Goal: Task Accomplishment & Management: Use online tool/utility

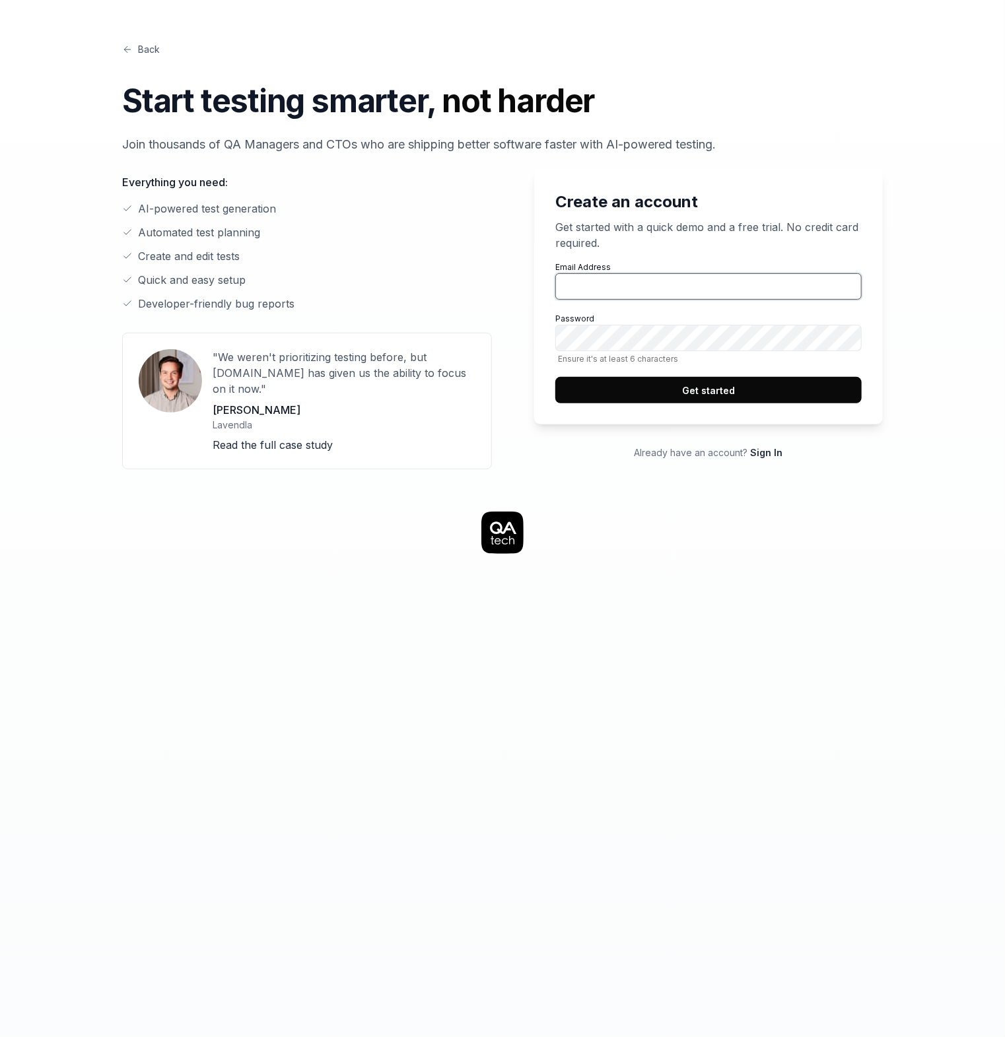
click at [642, 292] on input "Email Address" at bounding box center [708, 286] width 306 height 26
click at [643, 292] on input "Email Address" at bounding box center [708, 286] width 306 height 26
click at [593, 281] on input "Email Address" at bounding box center [708, 286] width 306 height 26
type input "[EMAIL_ADDRESS][DOMAIN_NAME]"
click at [655, 385] on button "Get started" at bounding box center [708, 390] width 306 height 26
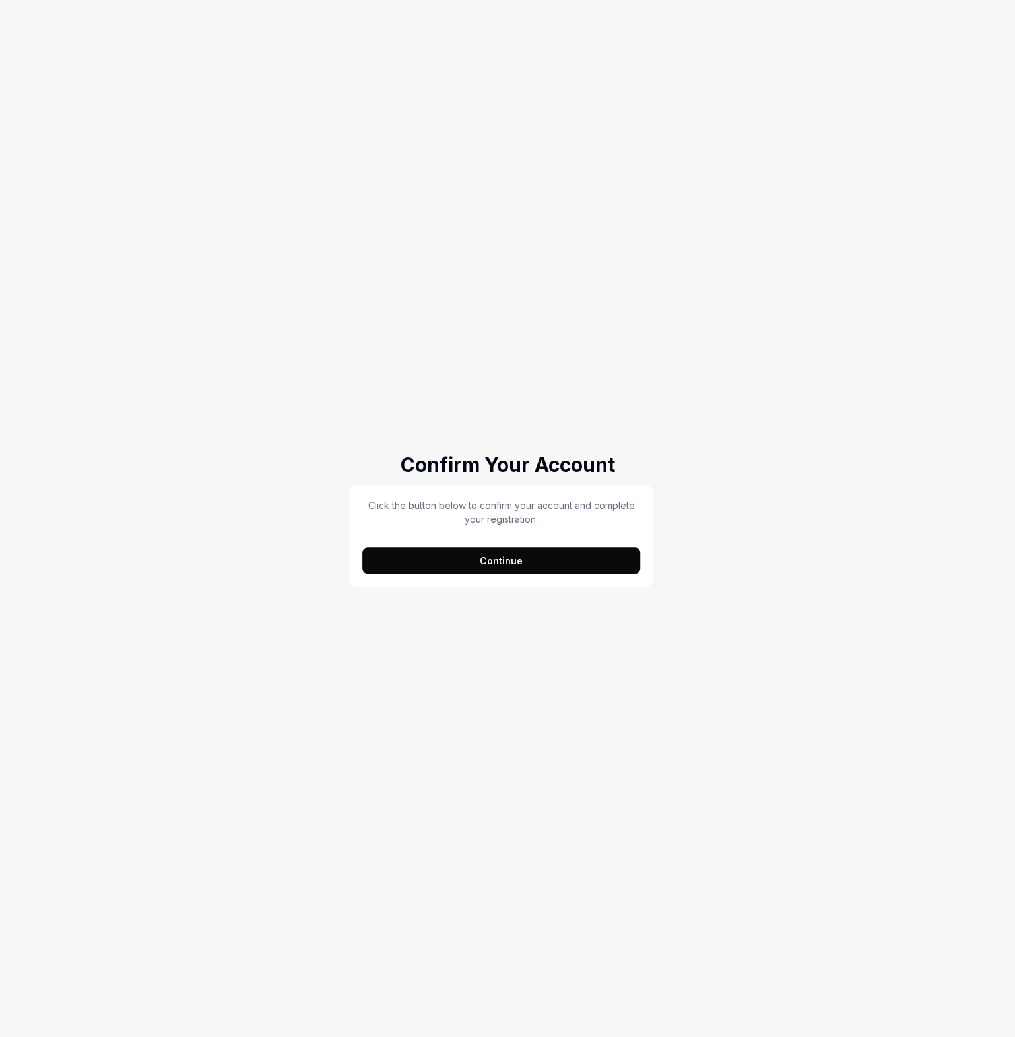
click at [520, 564] on button "Continue" at bounding box center [501, 560] width 278 height 26
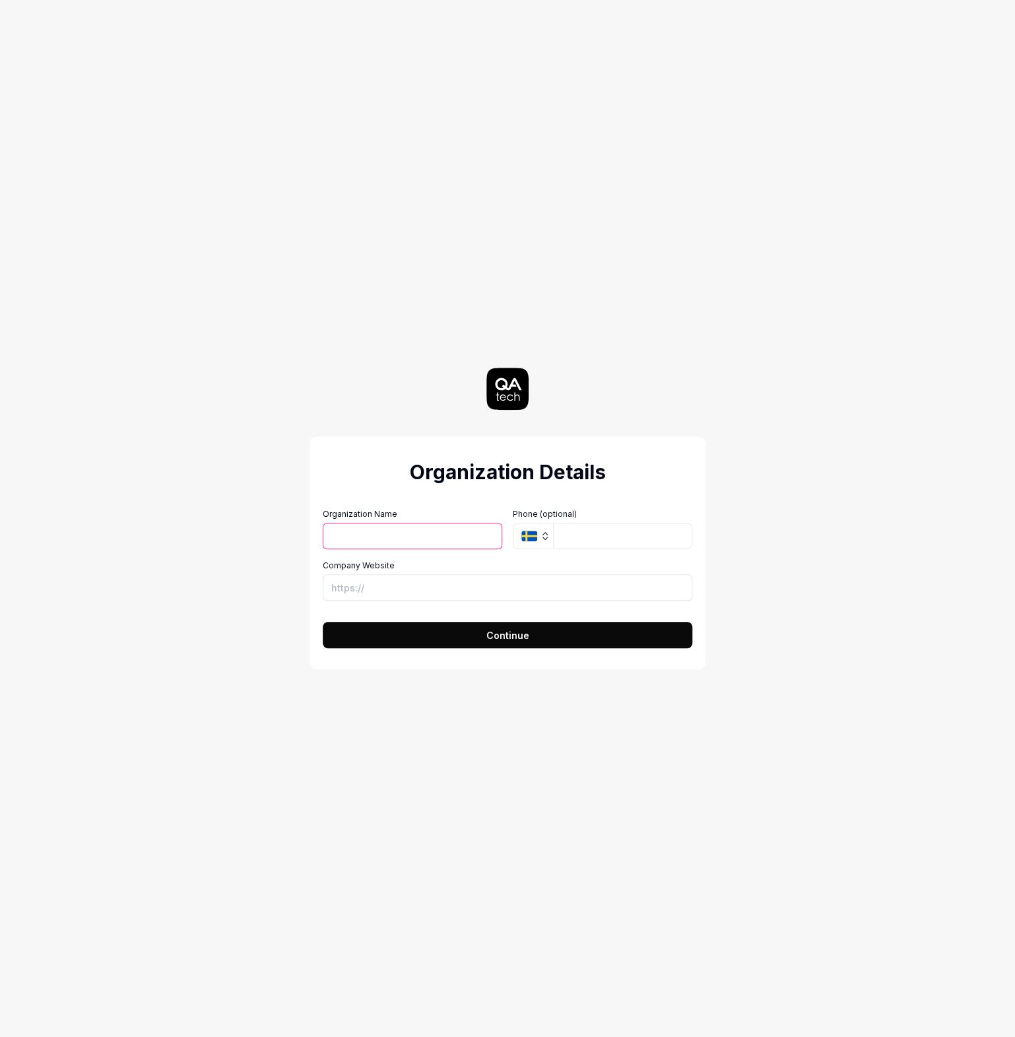
click at [449, 537] on input "Organization Name" at bounding box center [413, 536] width 180 height 26
type input "Test"
click at [539, 592] on input "Company Website" at bounding box center [508, 587] width 370 height 26
click at [682, 675] on div "Organization Details Organization Name Test Organization Logo (Square minimum 2…" at bounding box center [507, 518] width 591 height 1037
click at [465, 641] on button "Continue" at bounding box center [508, 635] width 370 height 26
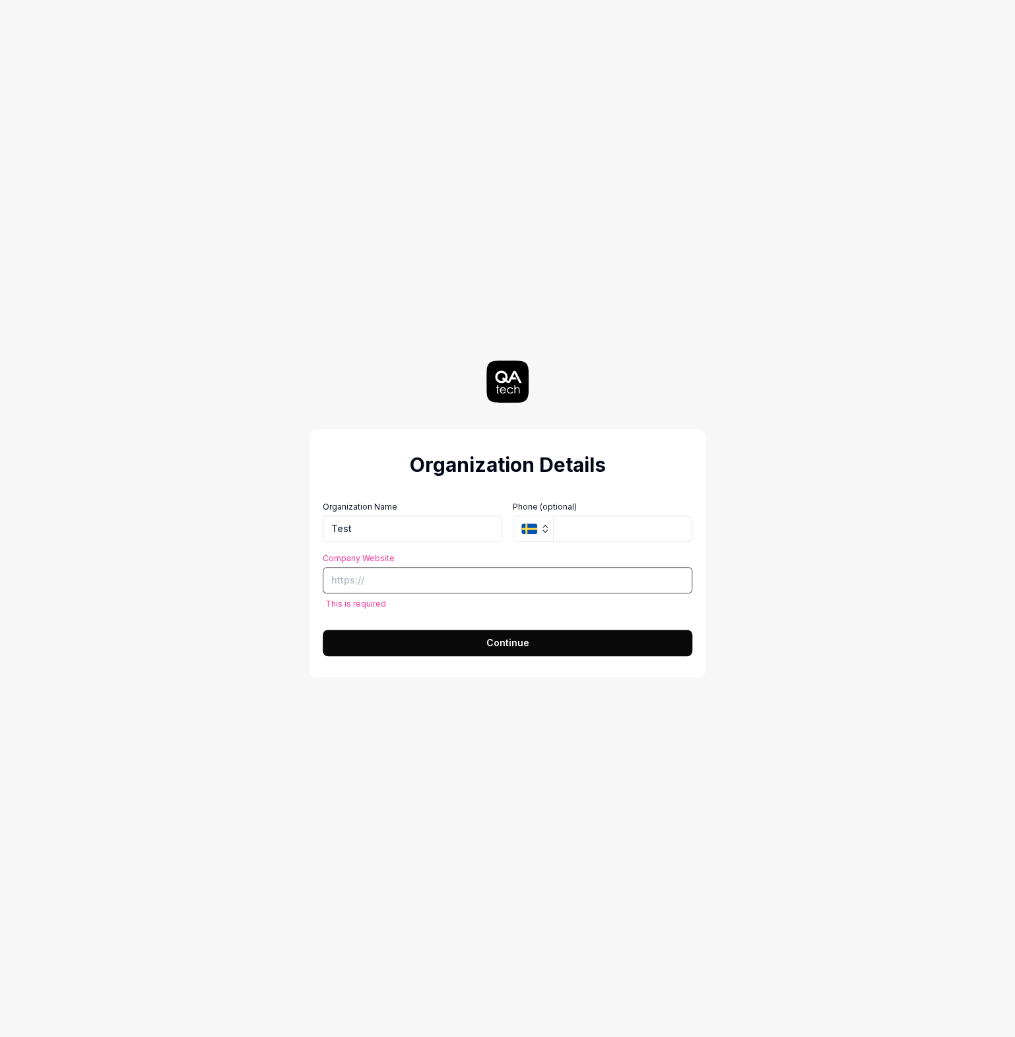
click at [395, 580] on input "Company Website" at bounding box center [508, 580] width 370 height 26
type input "h"
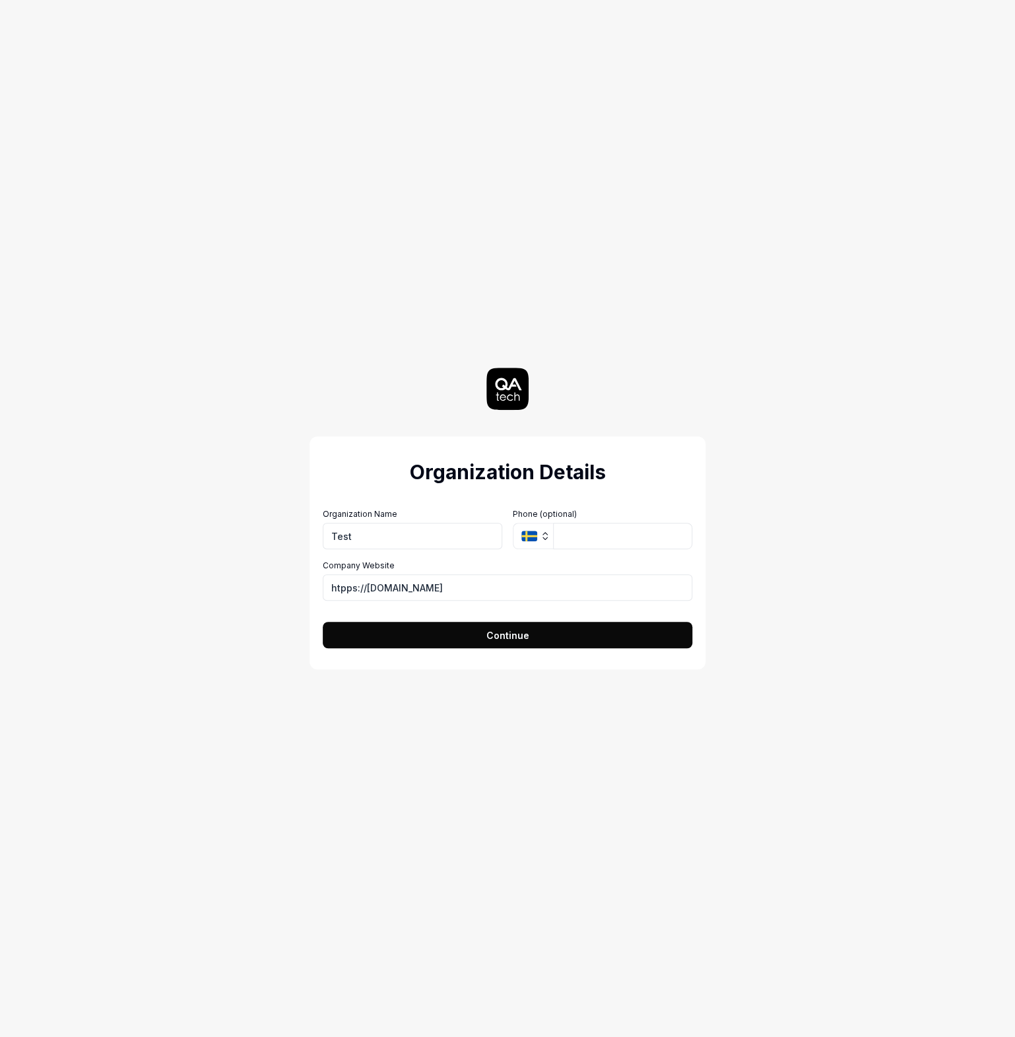
type input "https://htpps://[DOMAIN_NAME]"
click at [570, 639] on button "Continue" at bounding box center [508, 635] width 370 height 26
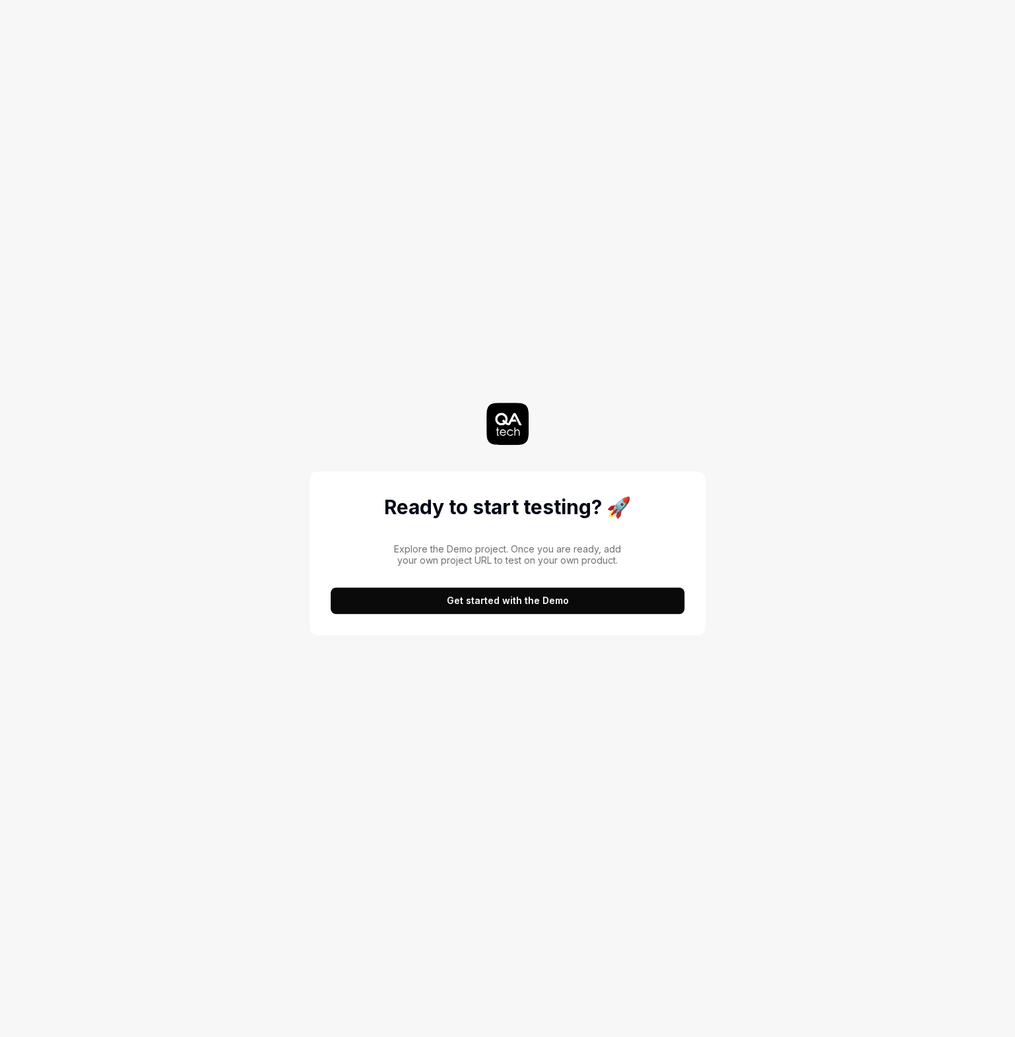
click at [478, 604] on button "Get started with the Demo" at bounding box center [508, 600] width 354 height 26
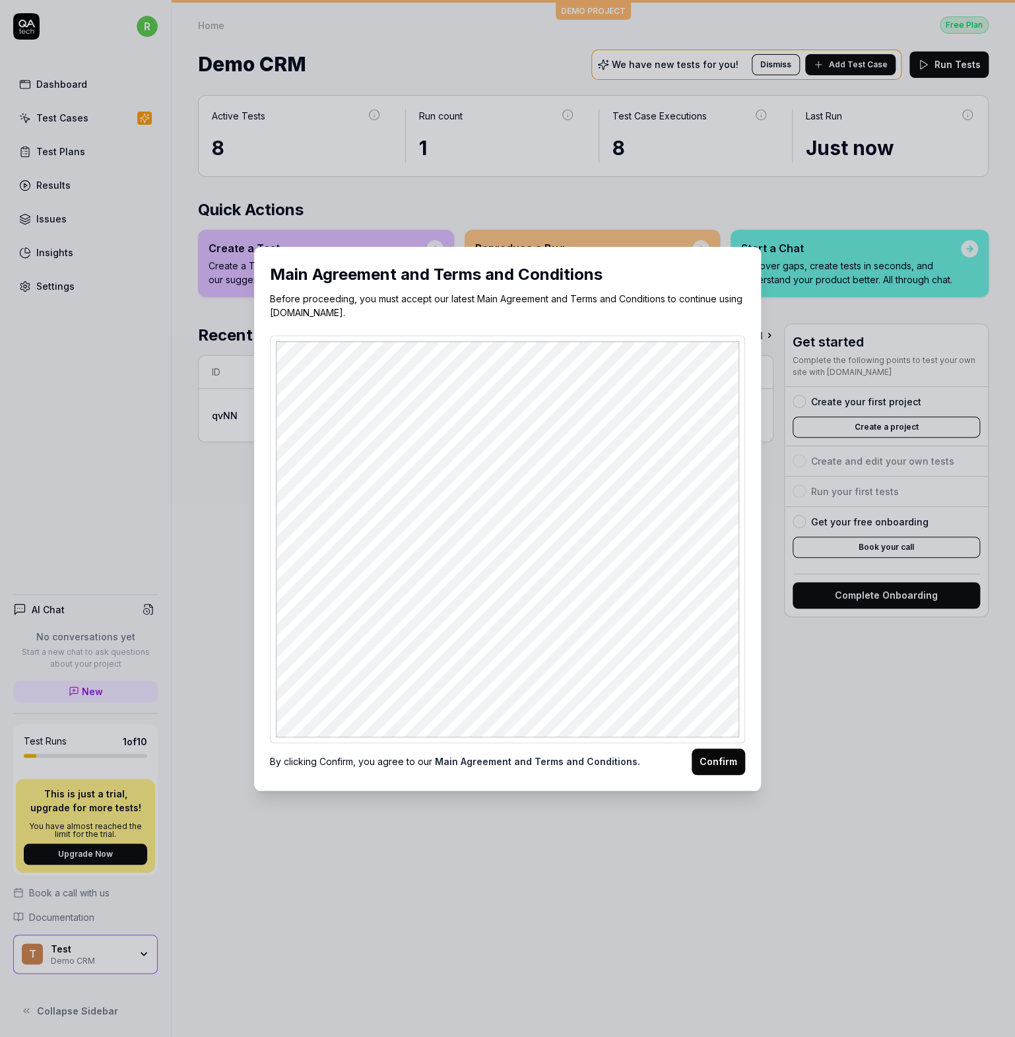
click at [704, 756] on button "Confirm" at bounding box center [718, 761] width 53 height 26
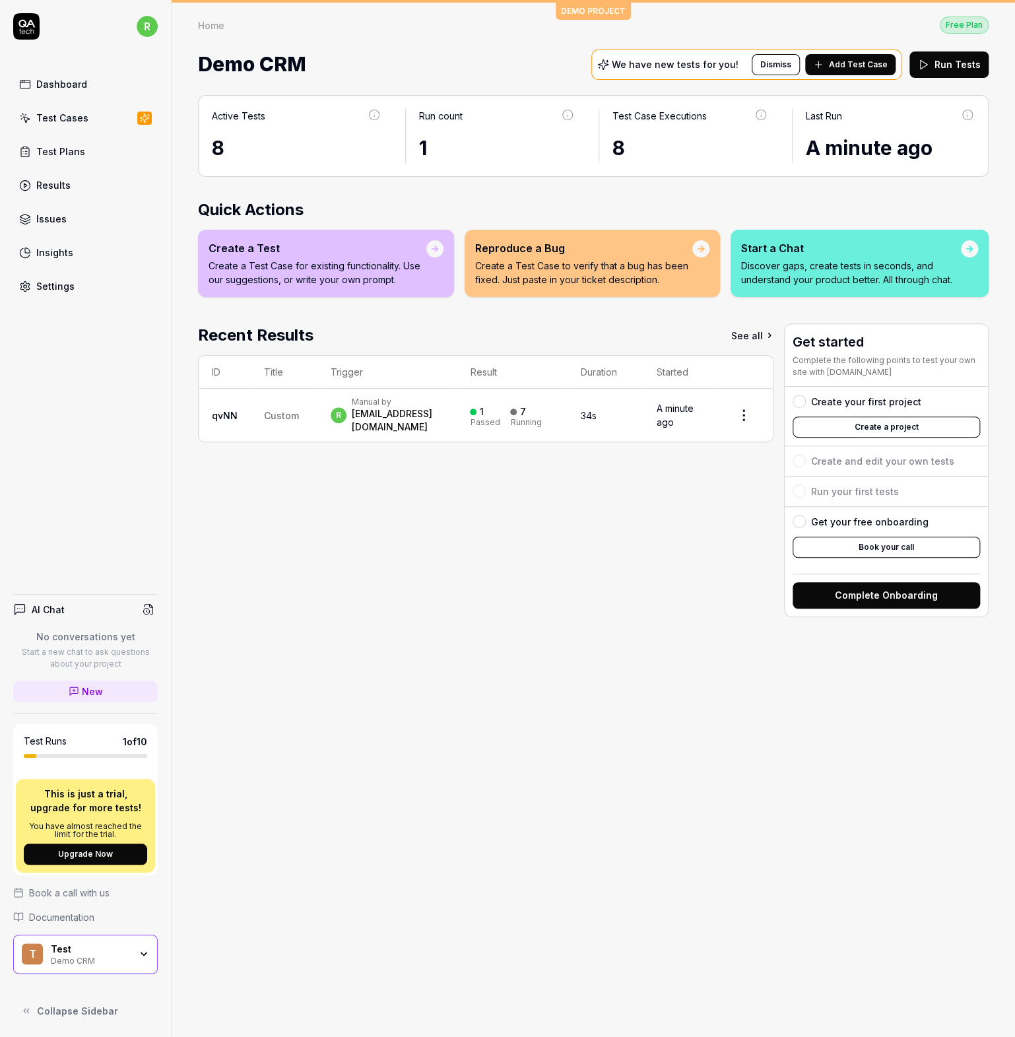
click at [73, 115] on div "Test Cases" at bounding box center [62, 118] width 52 height 14
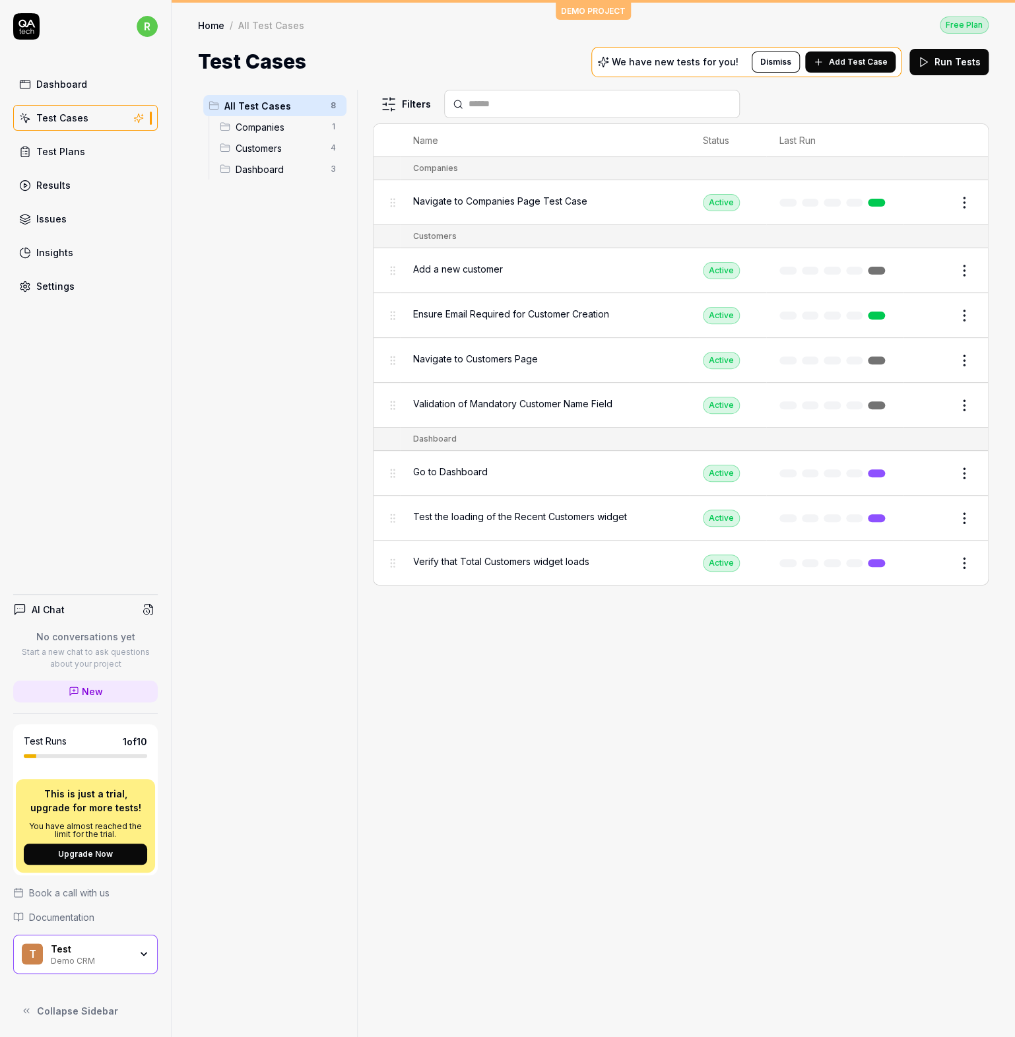
click at [65, 155] on div "Test Plans" at bounding box center [60, 152] width 49 height 14
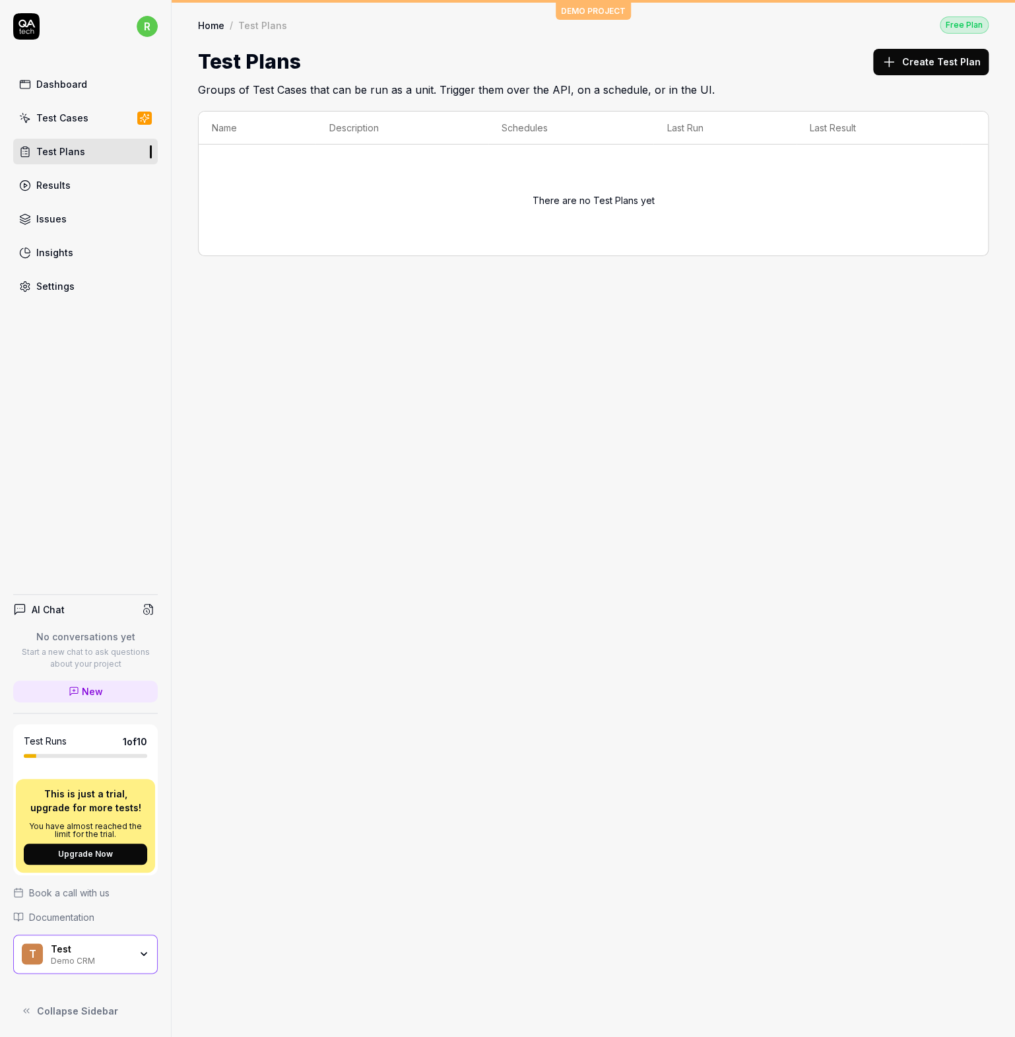
click at [66, 131] on div "Dashboard Test Cases Test Plans Results Issues Insights Settings" at bounding box center [85, 185] width 145 height 228
click at [69, 118] on div "Test Cases" at bounding box center [62, 118] width 52 height 14
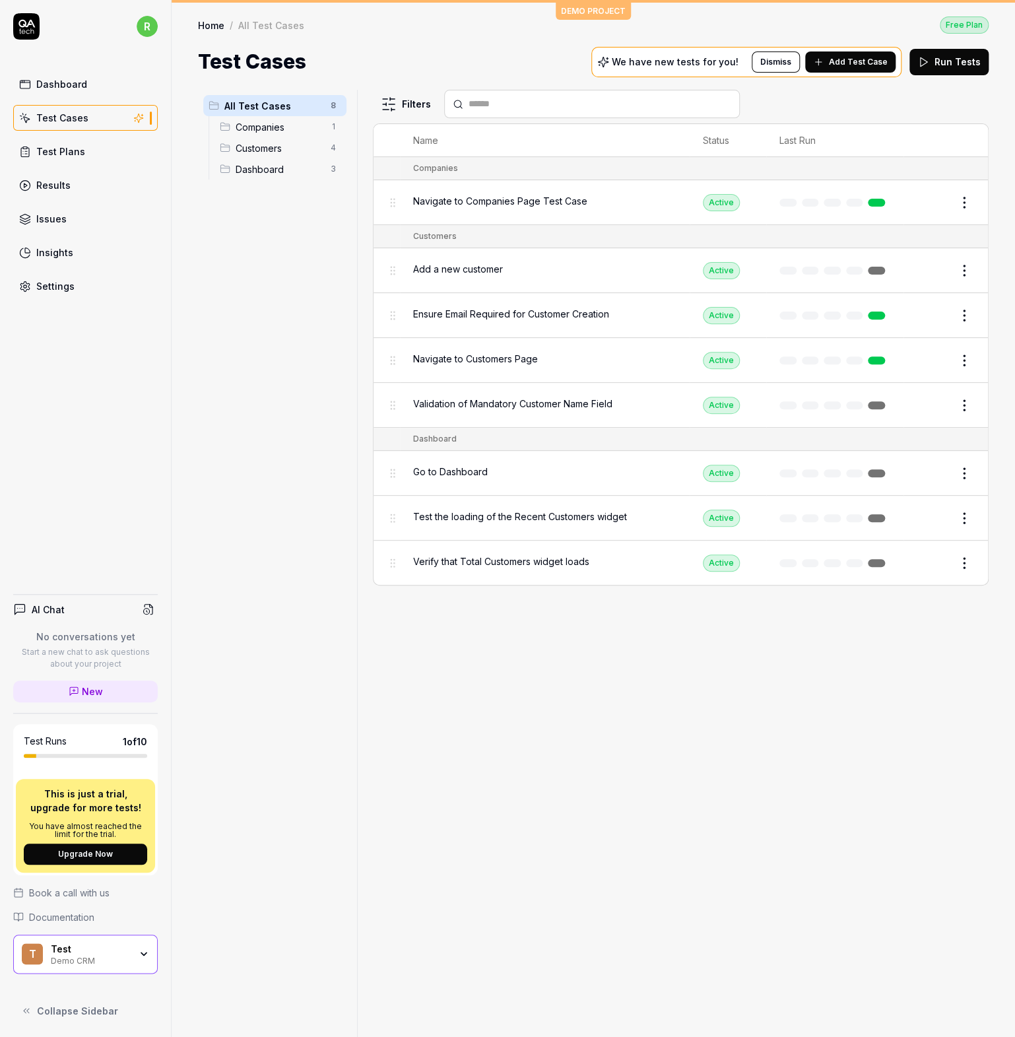
click at [527, 211] on div "Navigate to Companies Page Test Case" at bounding box center [544, 202] width 263 height 28
click at [523, 199] on body "r Dashboard Test Cases Test Plans Results Issues Insights Settings AI Chat No c…" at bounding box center [507, 518] width 1015 height 1037
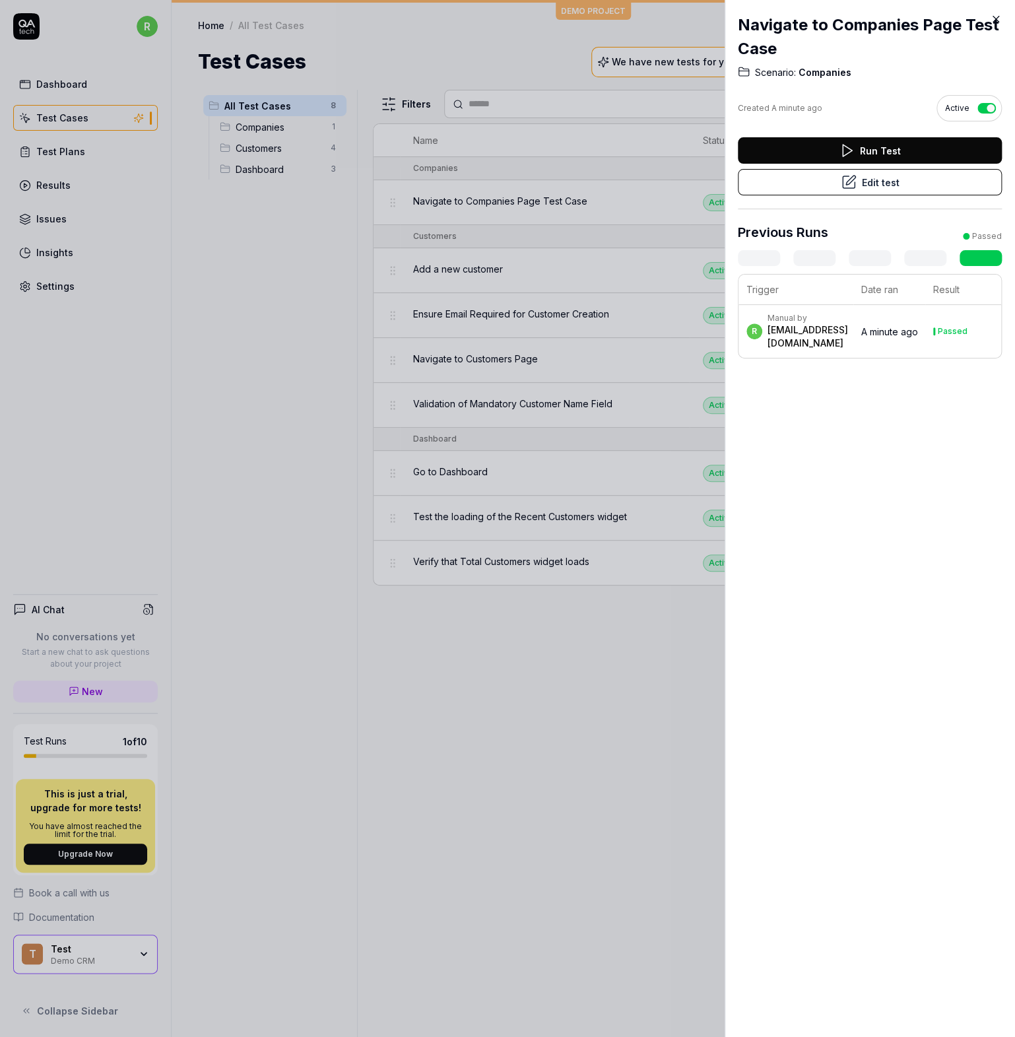
click at [858, 184] on button "Edit test" at bounding box center [870, 182] width 264 height 26
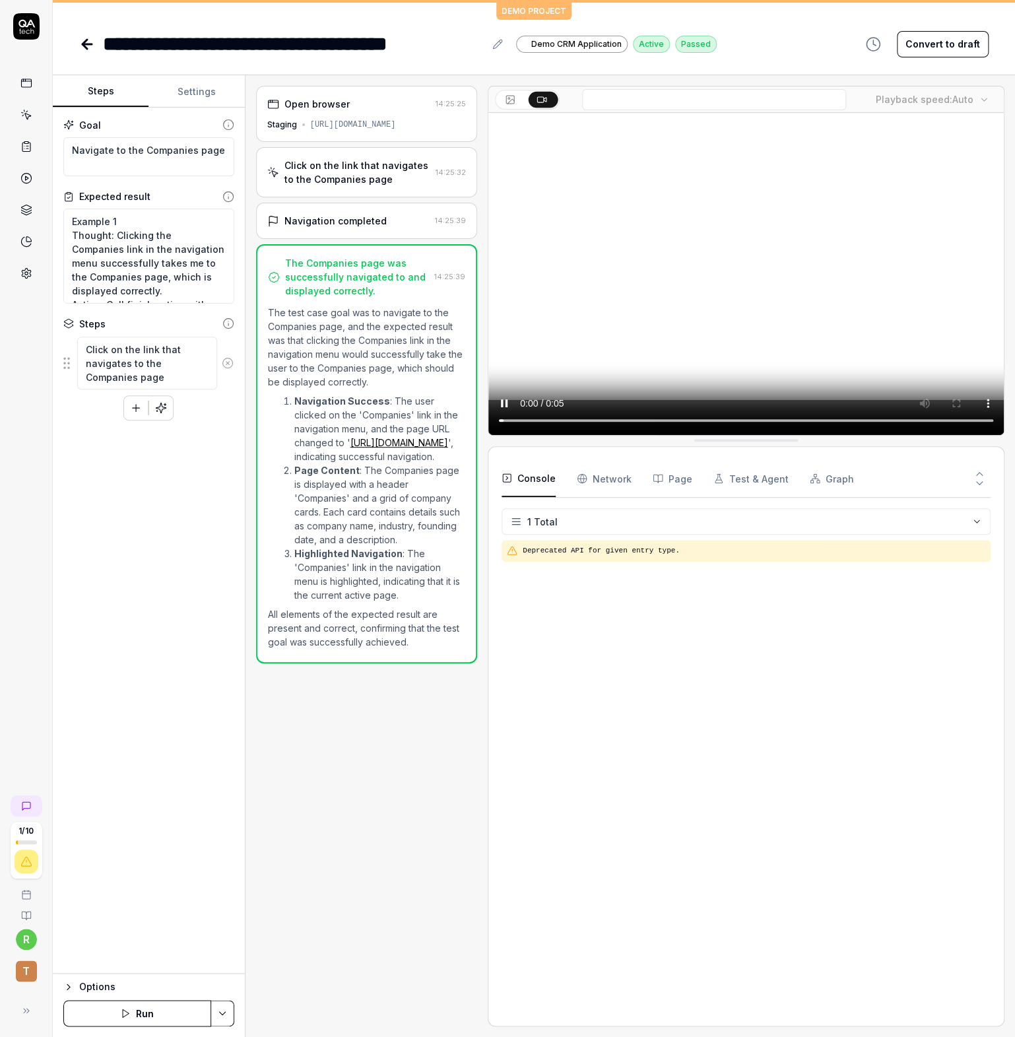
type textarea "*"
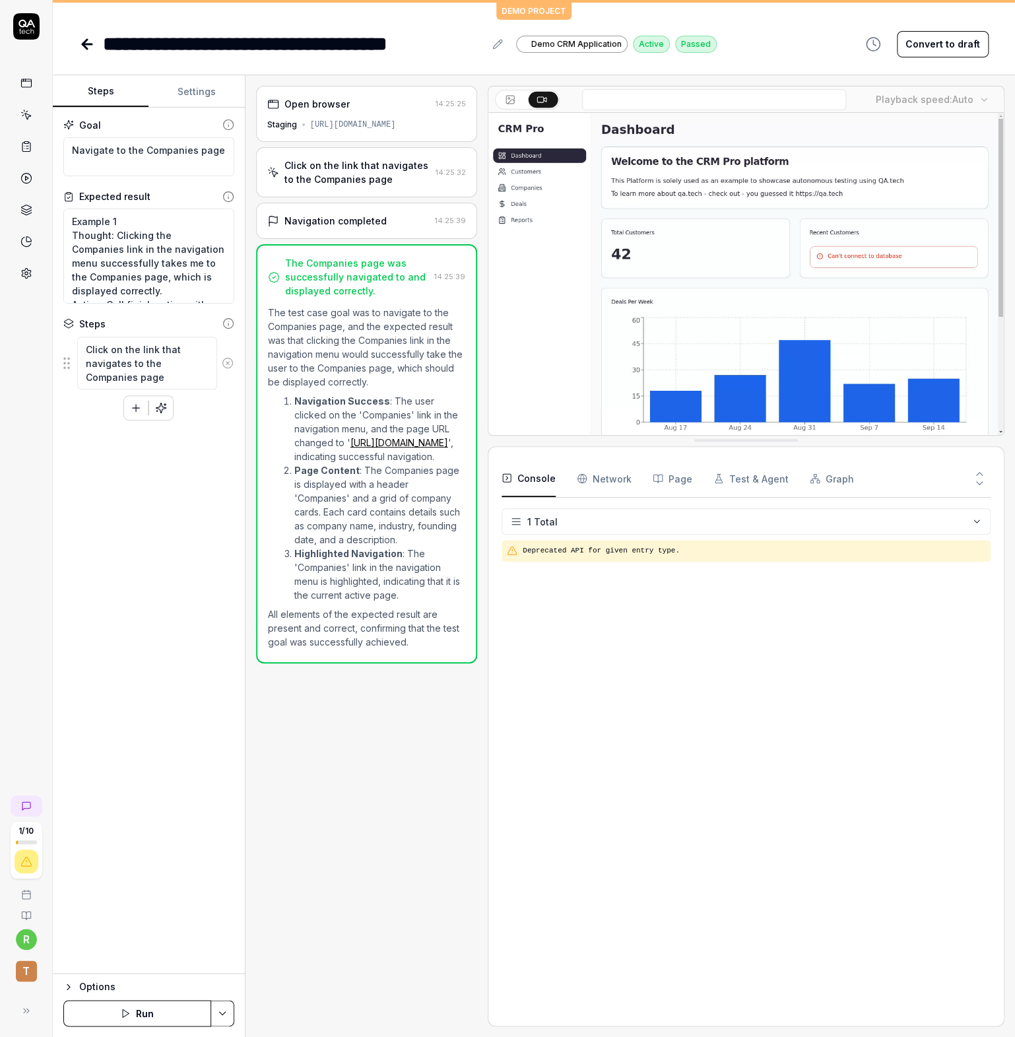
drag, startPoint x: 399, startPoint y: 174, endPoint x: 381, endPoint y: 164, distance: 20.1
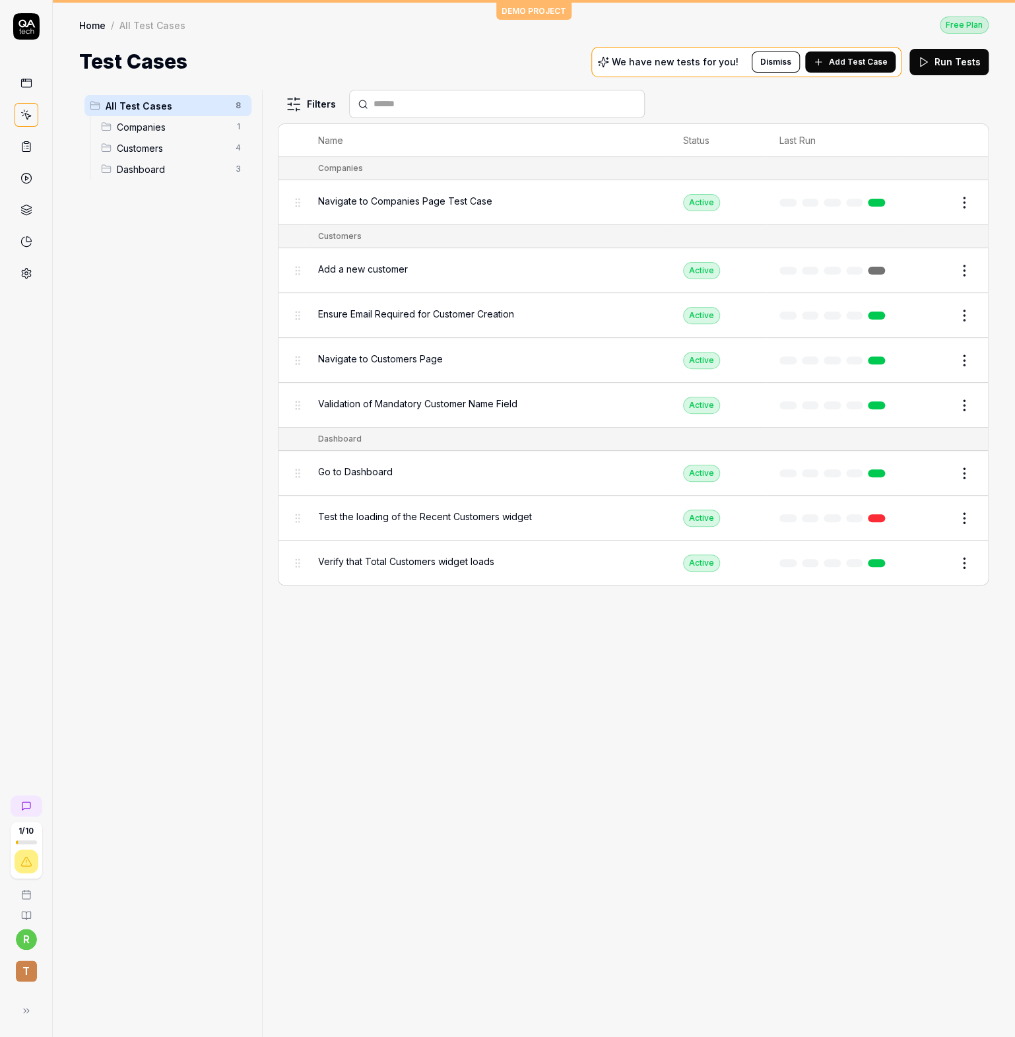
click at [89, 29] on link "Home" at bounding box center [92, 24] width 26 height 13
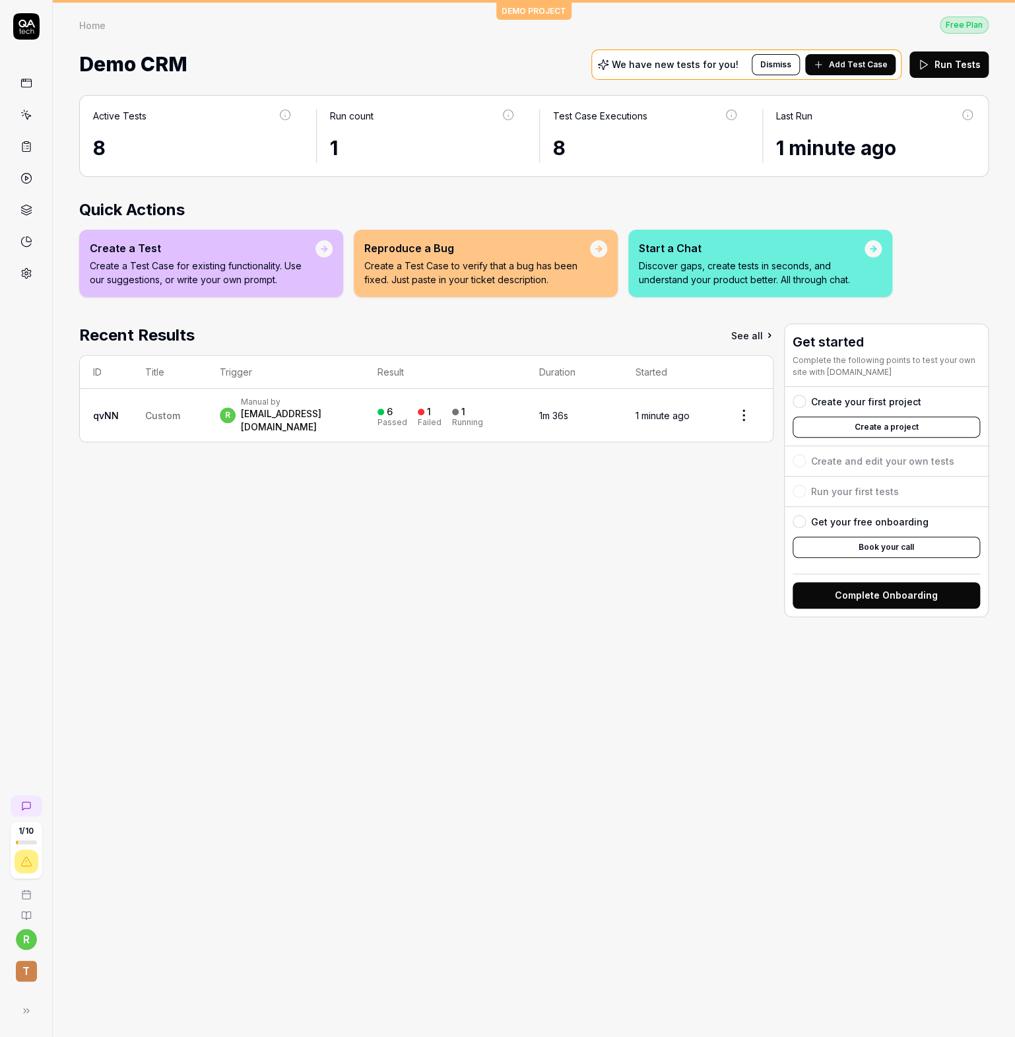
click at [824, 403] on div "Create your first project" at bounding box center [866, 402] width 110 height 14
click at [800, 399] on div at bounding box center [799, 401] width 13 height 13
